Goal: Task Accomplishment & Management: Use online tool/utility

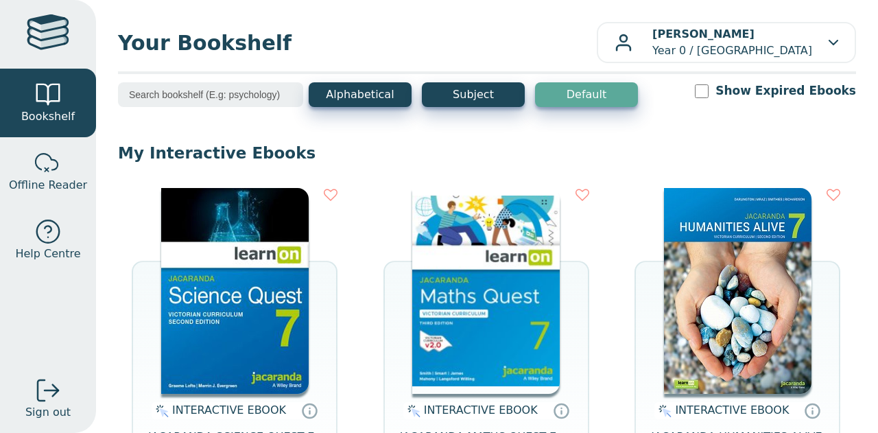
click at [534, 336] on img at bounding box center [486, 291] width 148 height 206
click at [442, 269] on img at bounding box center [486, 291] width 148 height 206
